Goal: Check status: Check status

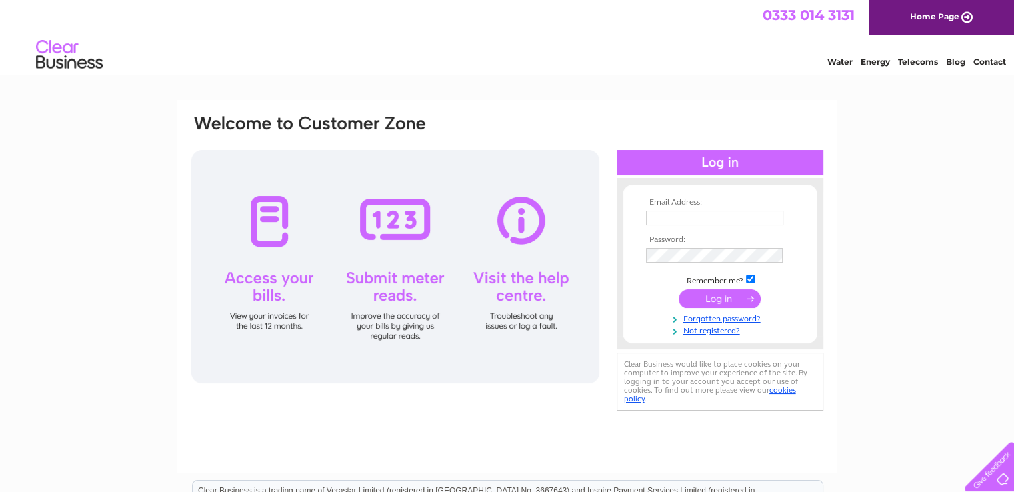
type input "[EMAIL_ADDRESS][DOMAIN_NAME]"
click at [679, 289] on input "submit" at bounding box center [720, 298] width 82 height 19
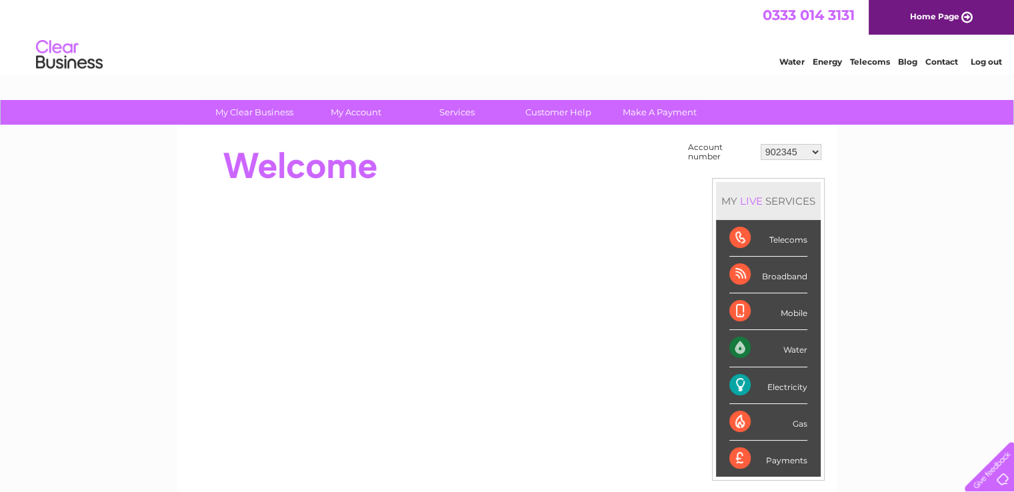
click at [816, 153] on select "902345 30318421" at bounding box center [791, 152] width 61 height 16
click at [772, 384] on div "Electricity" at bounding box center [769, 386] width 78 height 37
click at [744, 382] on div "Electricity" at bounding box center [769, 386] width 78 height 37
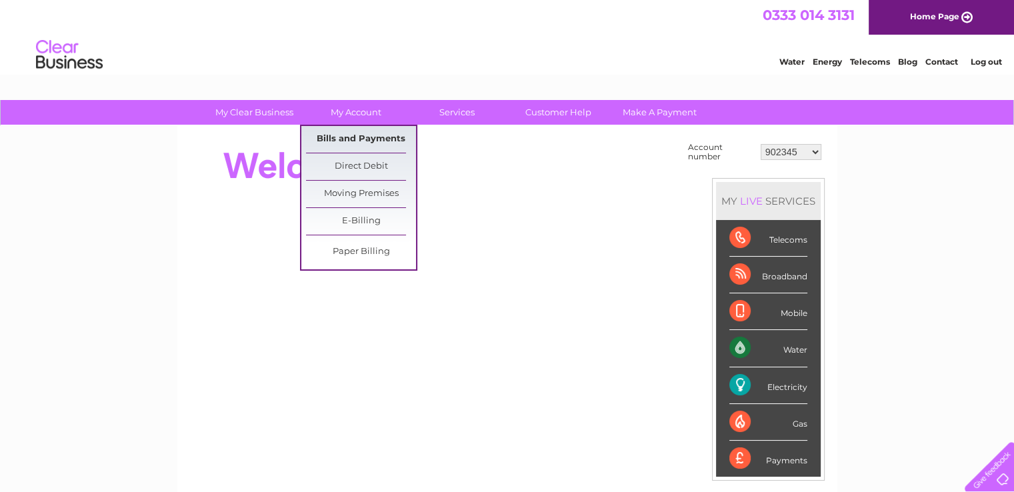
click at [346, 139] on link "Bills and Payments" at bounding box center [361, 139] width 110 height 27
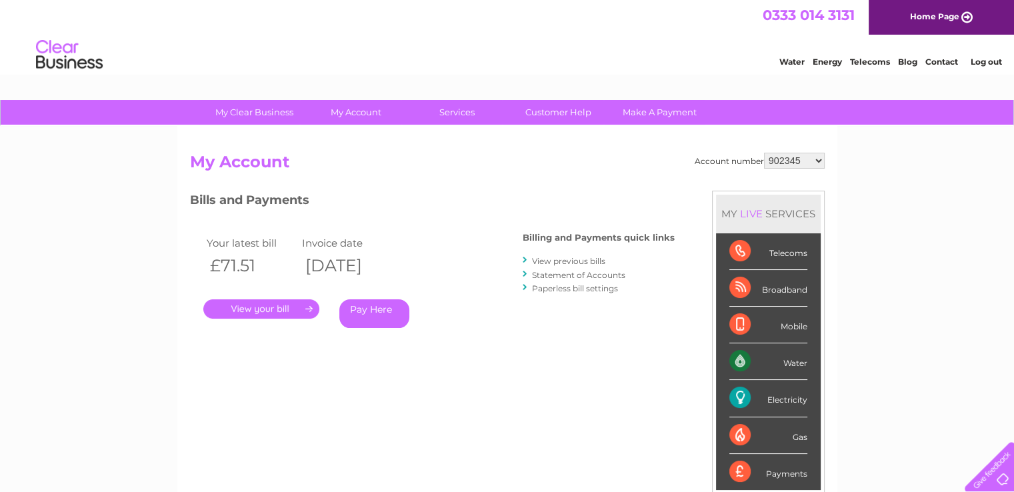
click at [819, 161] on select "902345 30318421" at bounding box center [794, 161] width 61 height 16
select select "30318421"
click at [764, 153] on select "902345 30318421" at bounding box center [794, 161] width 61 height 16
